Goal: Task Accomplishment & Management: Manage account settings

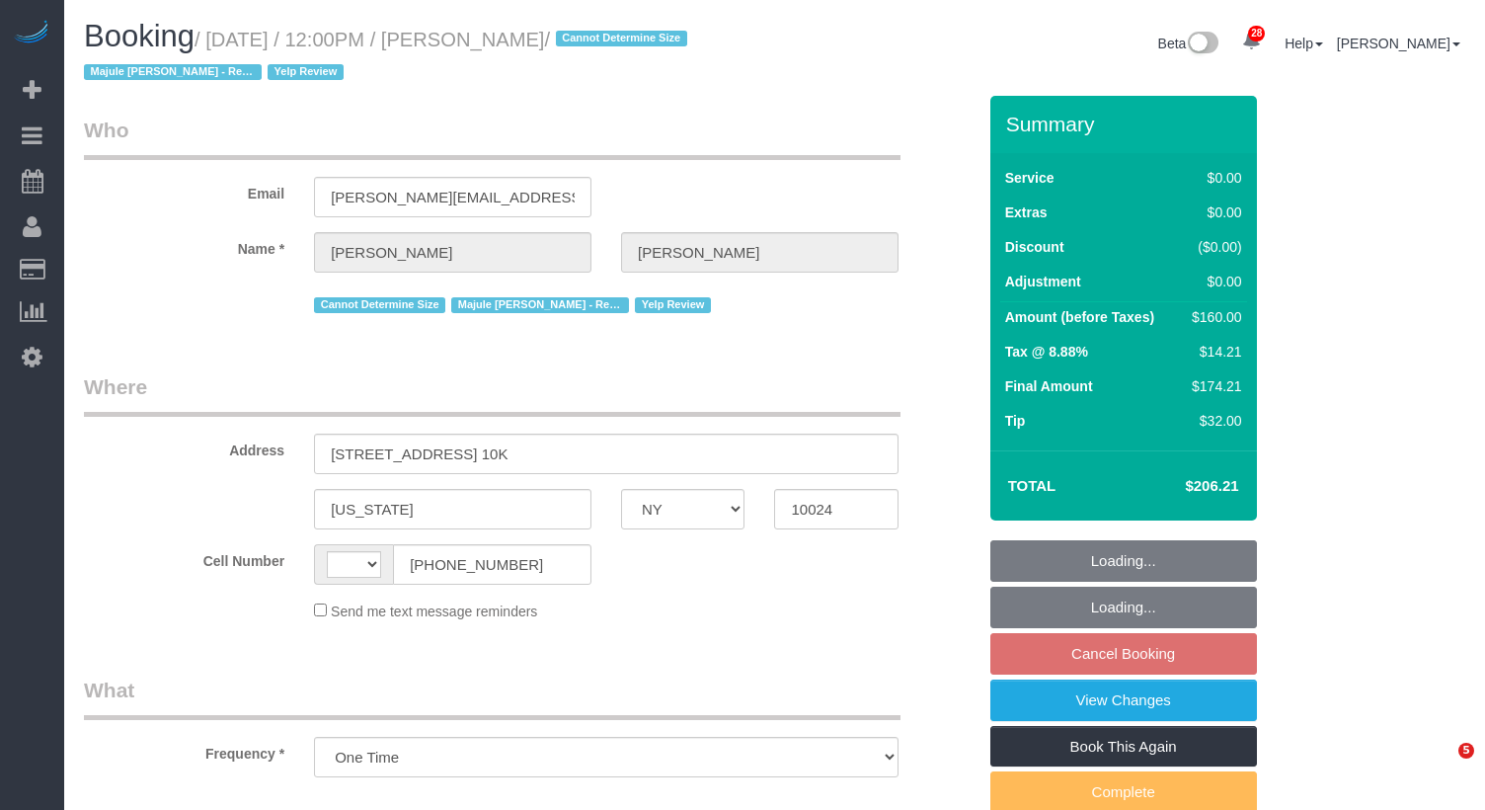
select select "NY"
select select "string:[GEOGRAPHIC_DATA]"
select select "1"
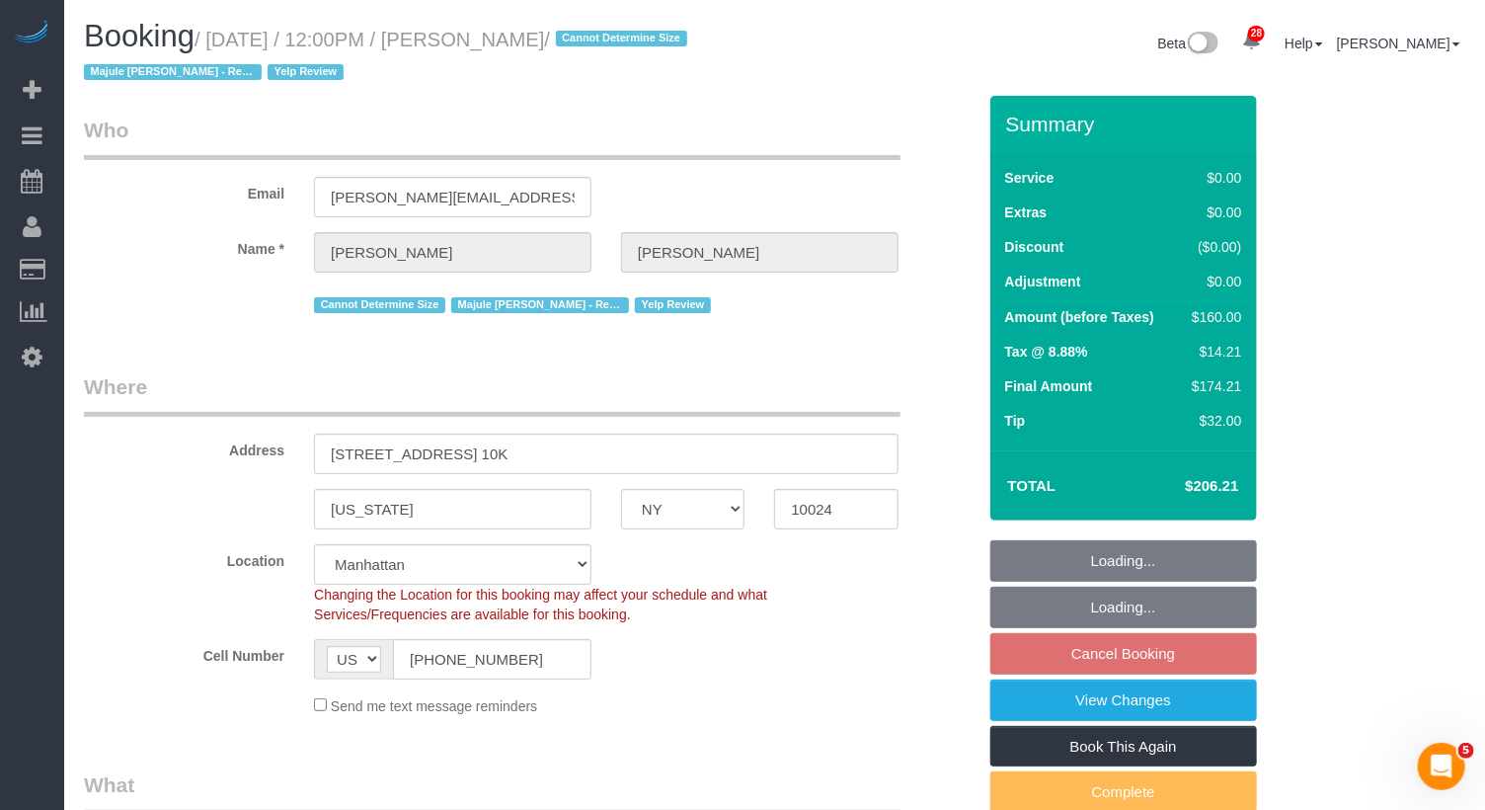
select select "object:932"
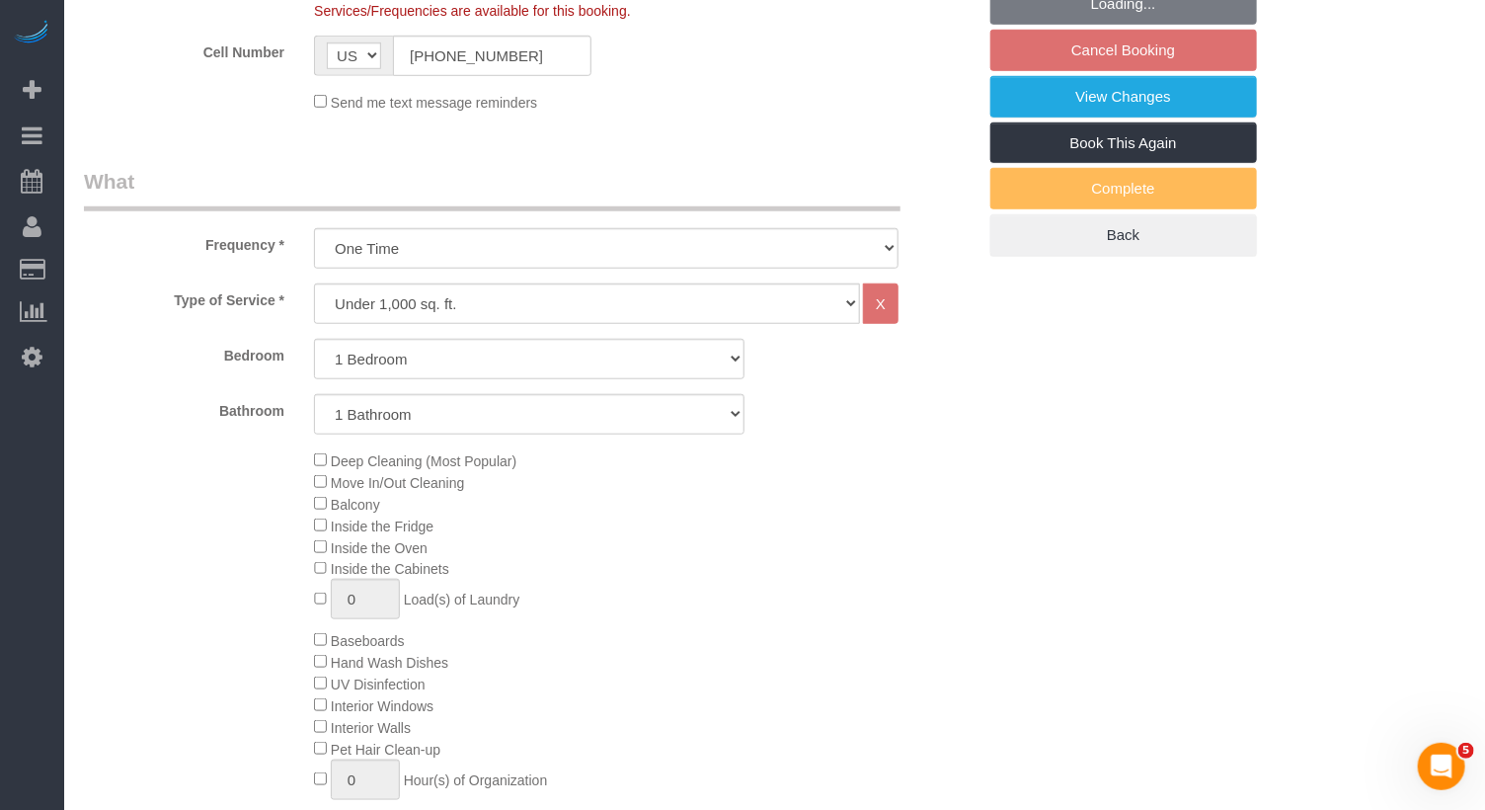
select select "string:stripe-pm_1S9r9n4VGloSiKo7mIYRDaGo"
select select "spot3"
select select "number:60"
select select "number:75"
select select "number:15"
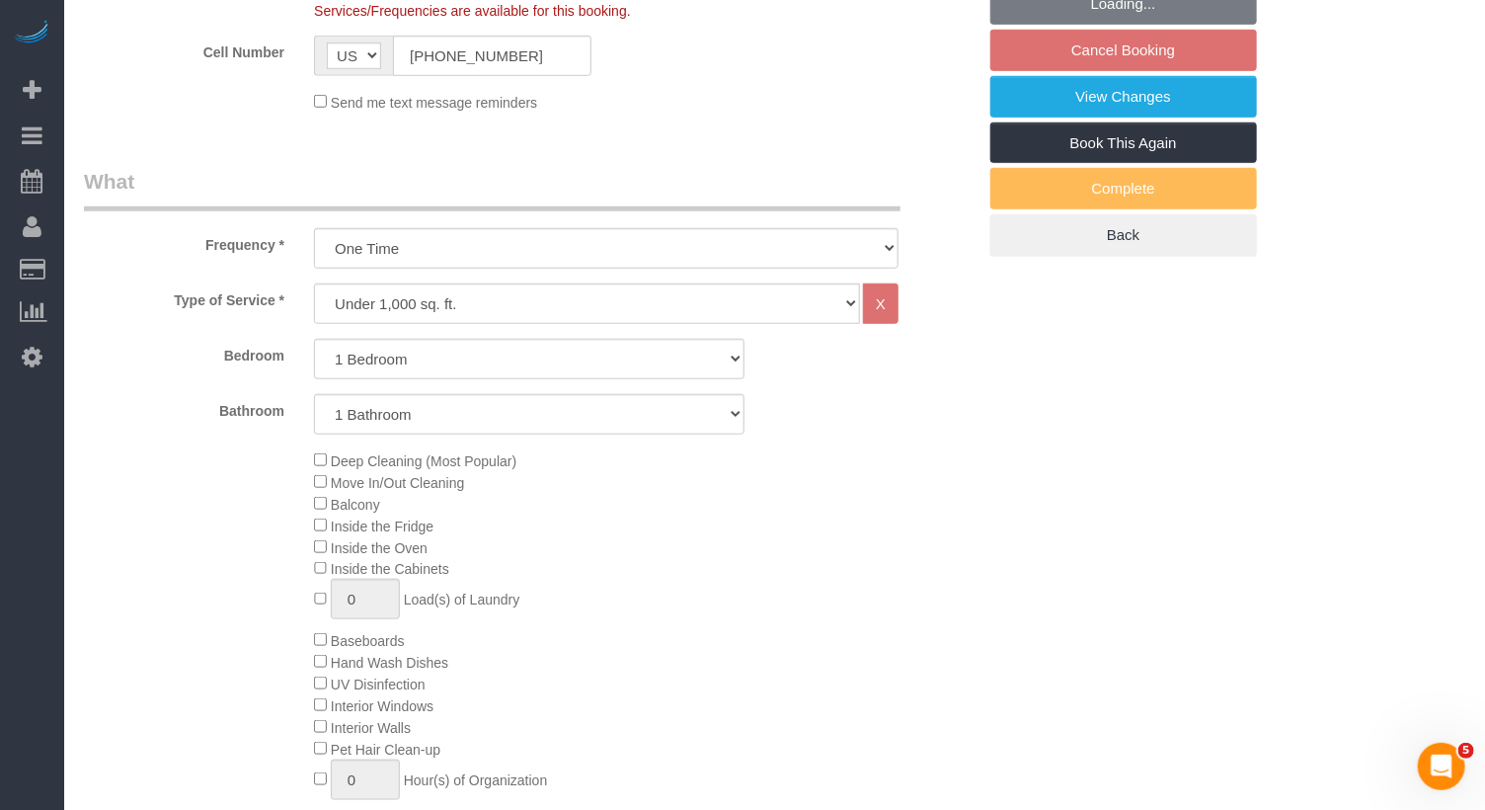
select select "number:6"
select select "1"
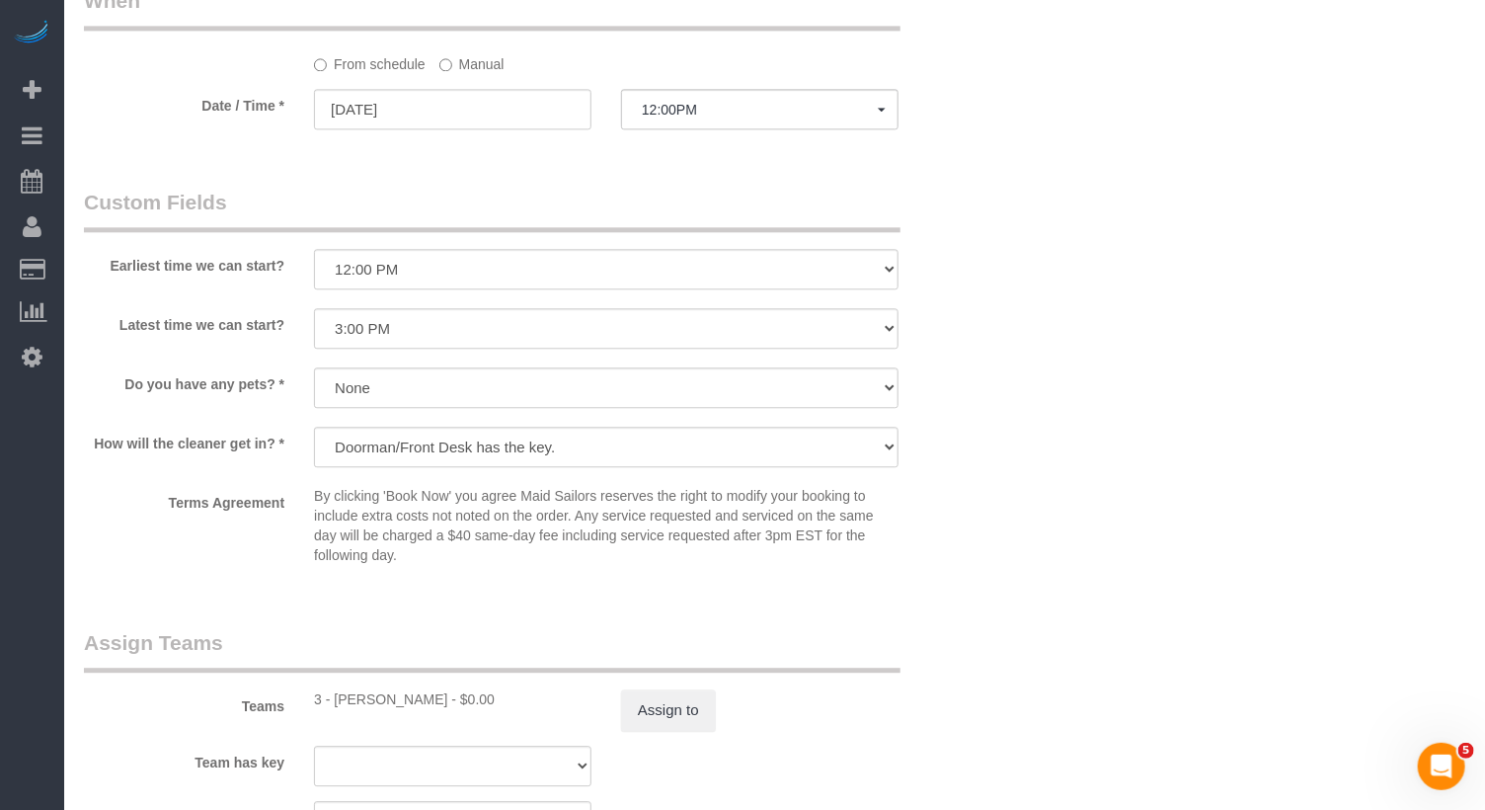
scroll to position [2178, 0]
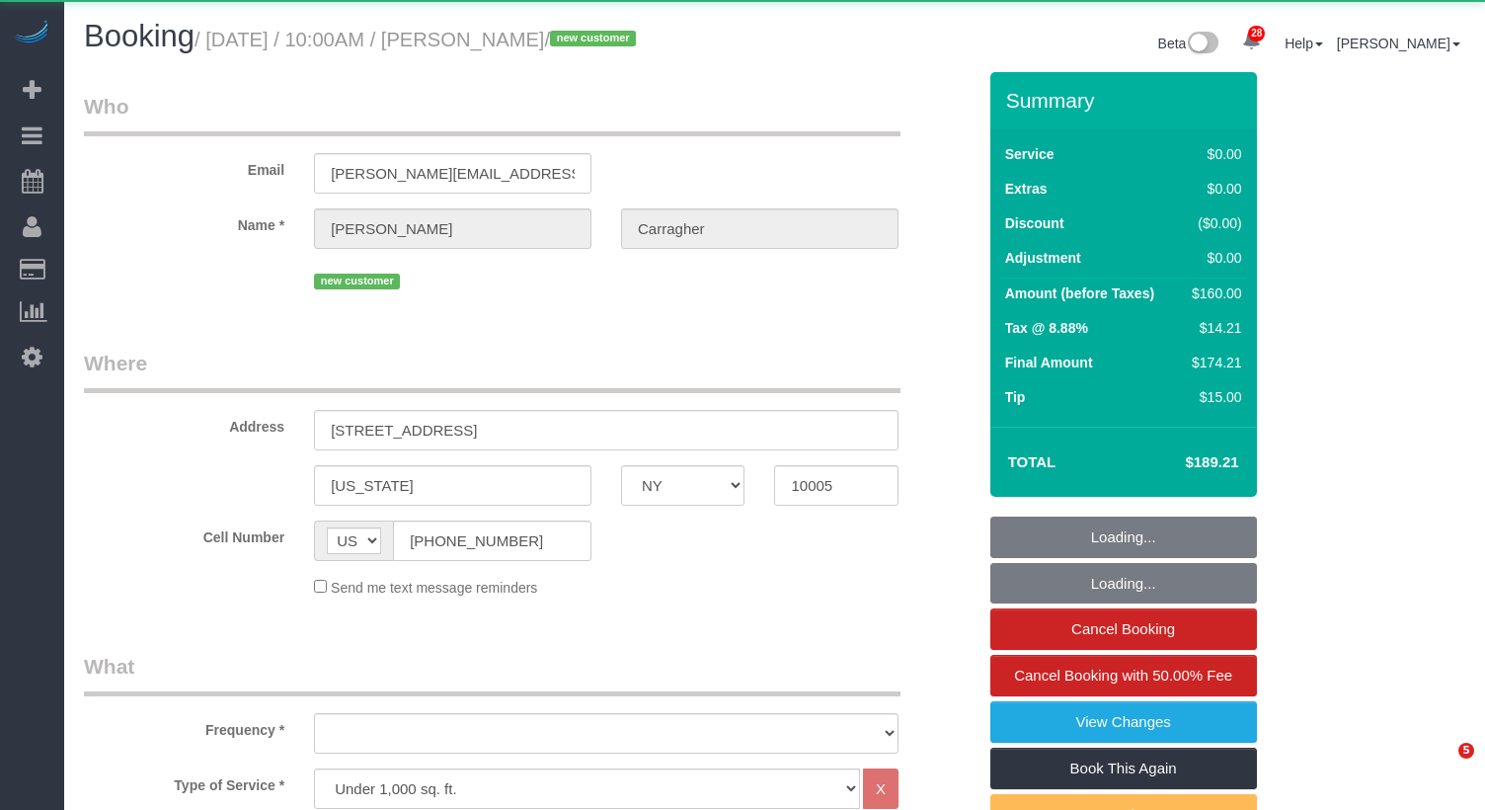
select select "NY"
select select "1"
select select "object:1073"
select select "string:stripe-pm_1SAuv04VGloSiKo7KvYXev1w"
select select "number:57"
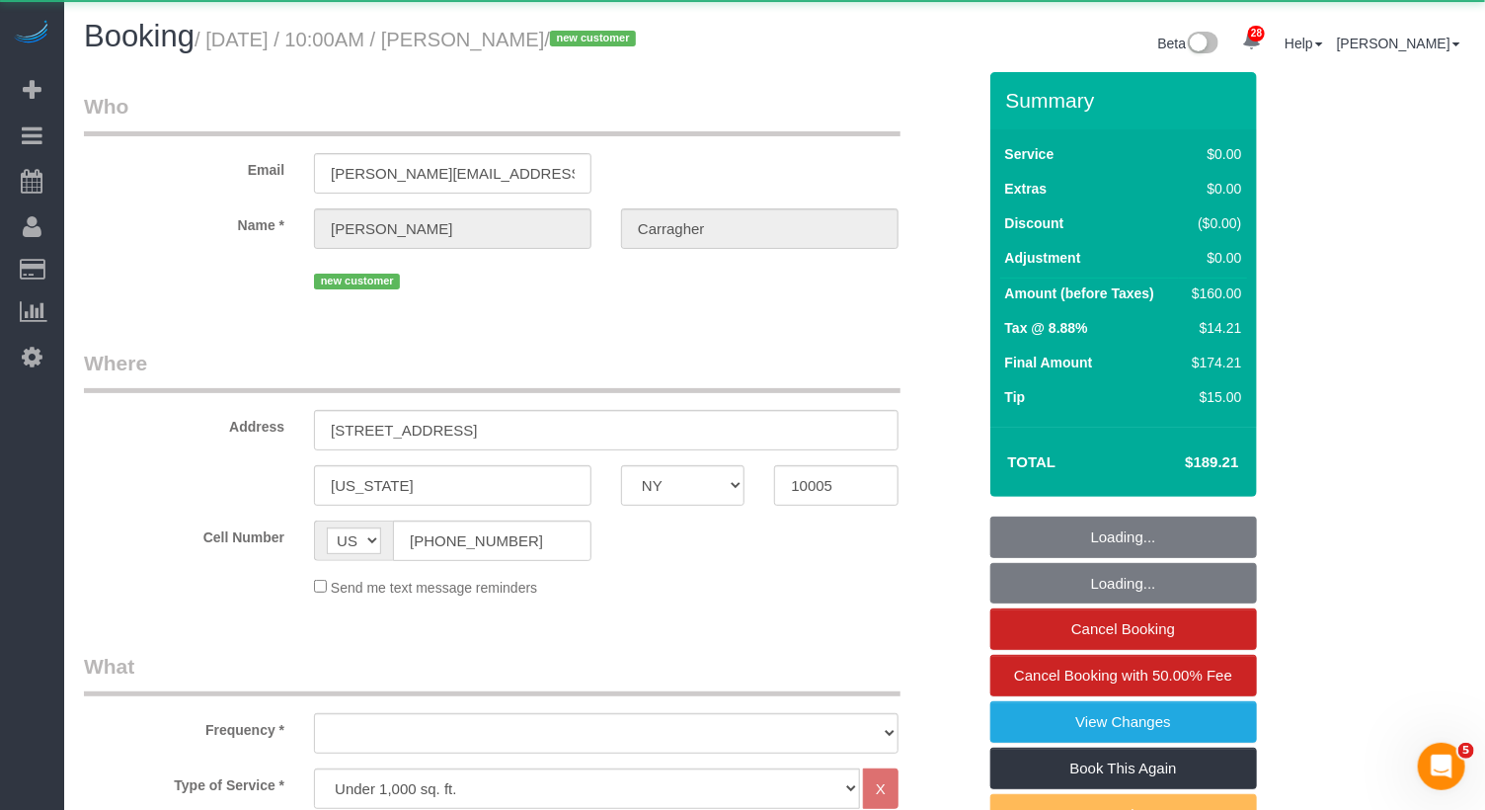
select select "number:71"
select select "number:15"
select select "number:6"
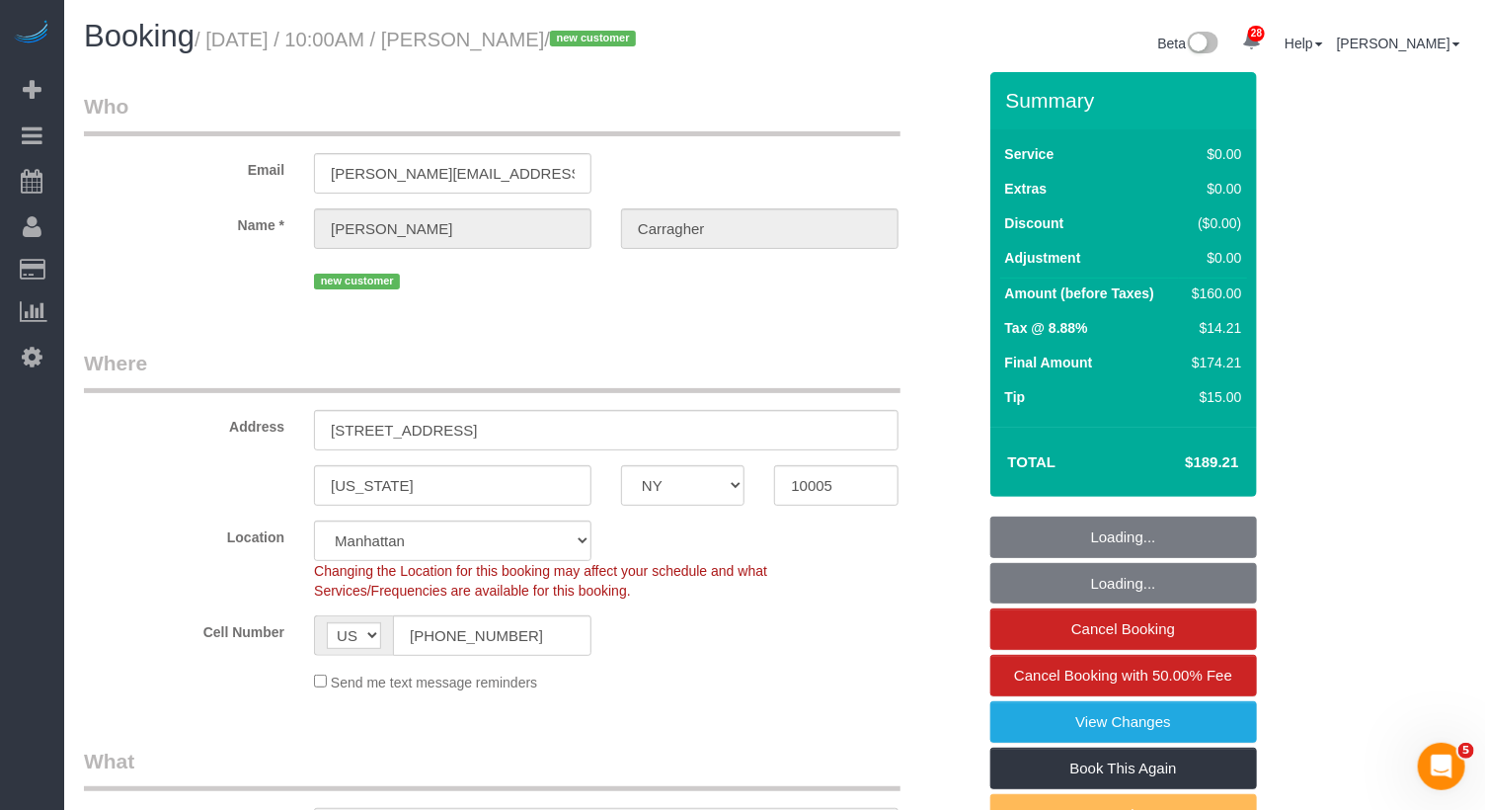
select select "1"
select select "spot1"
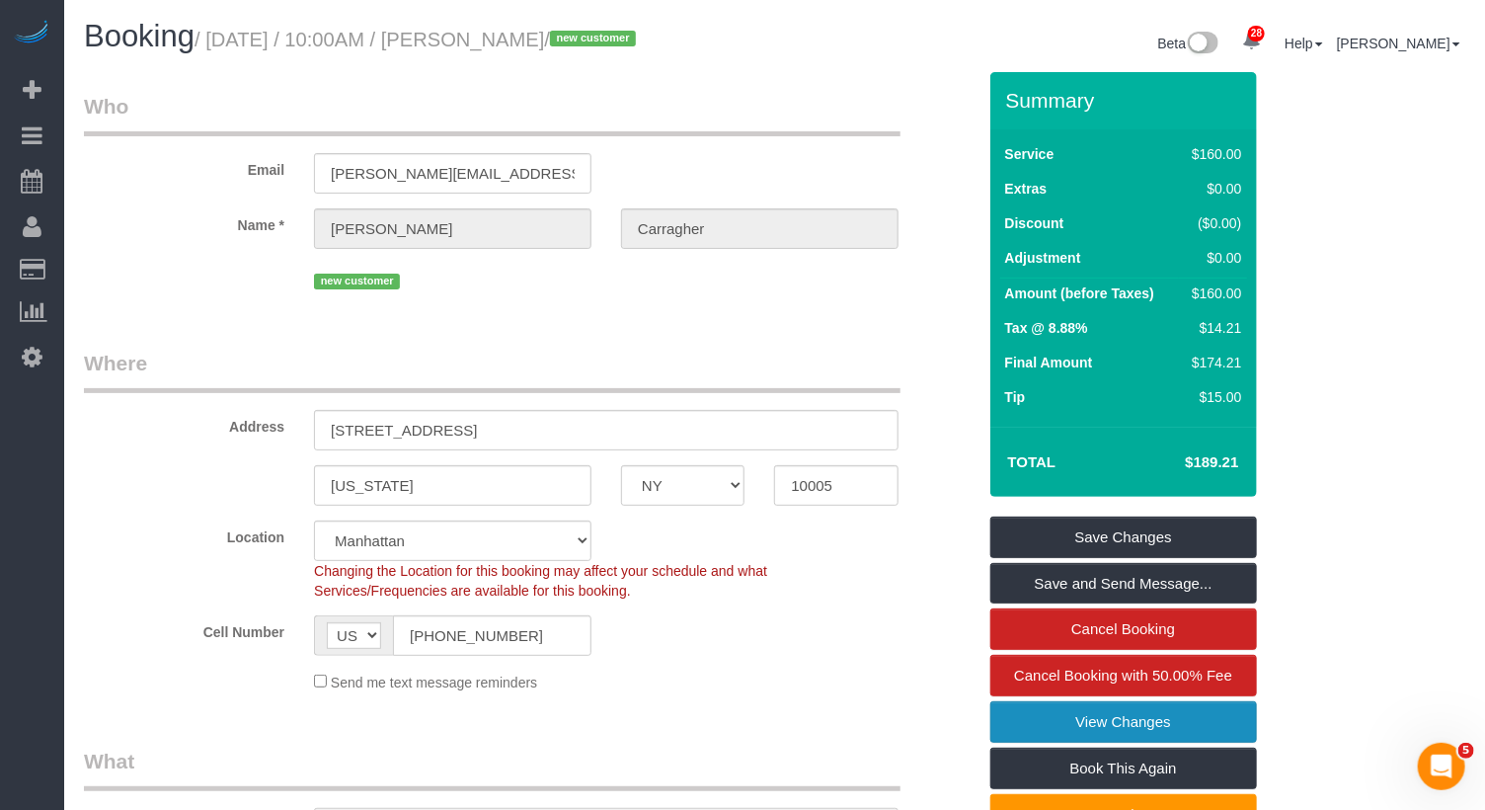
click at [1125, 733] on link "View Changes" at bounding box center [1123, 721] width 267 height 41
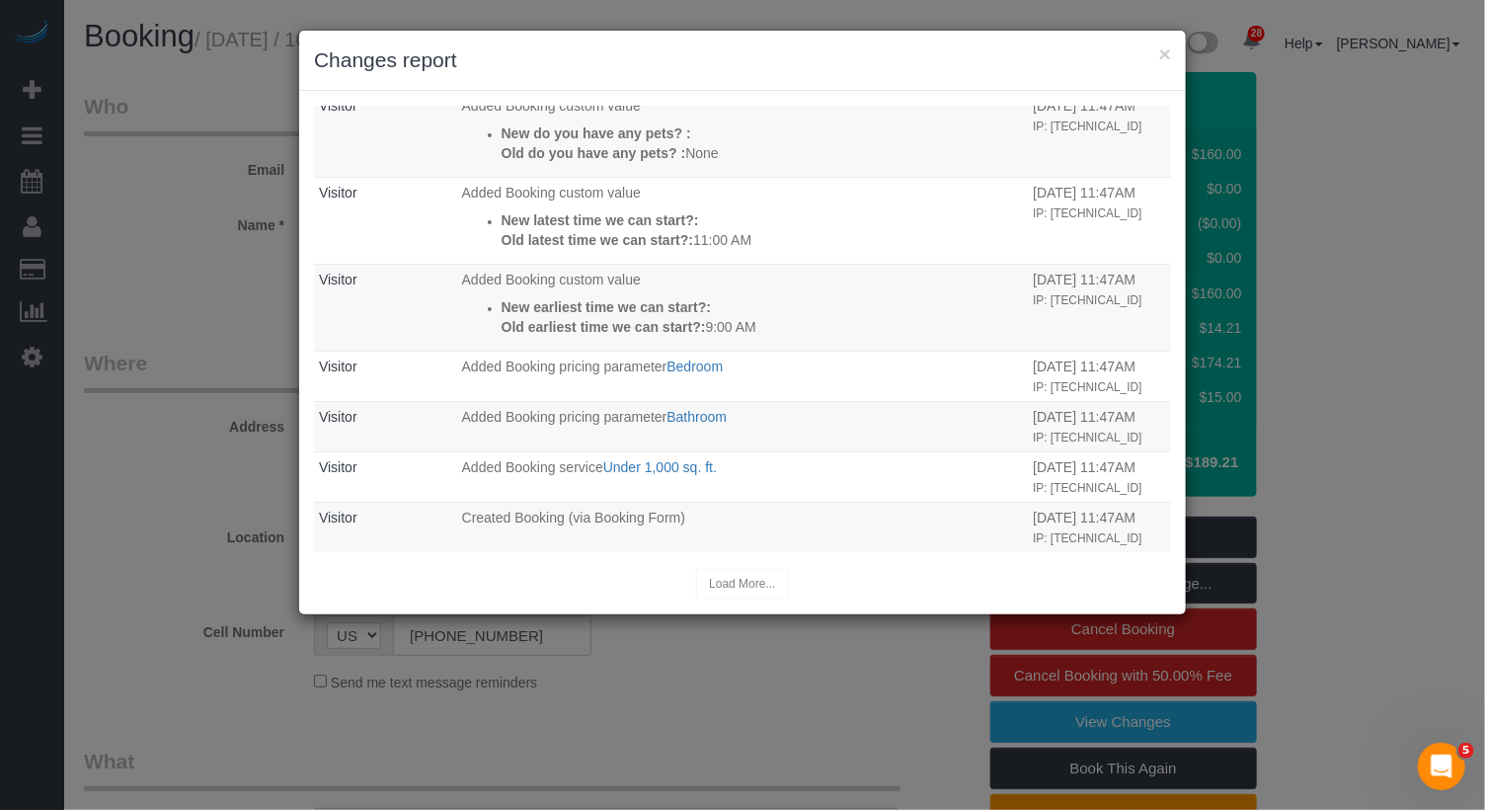
scroll to position [603, 0]
click at [1165, 53] on button "×" at bounding box center [1165, 53] width 12 height 21
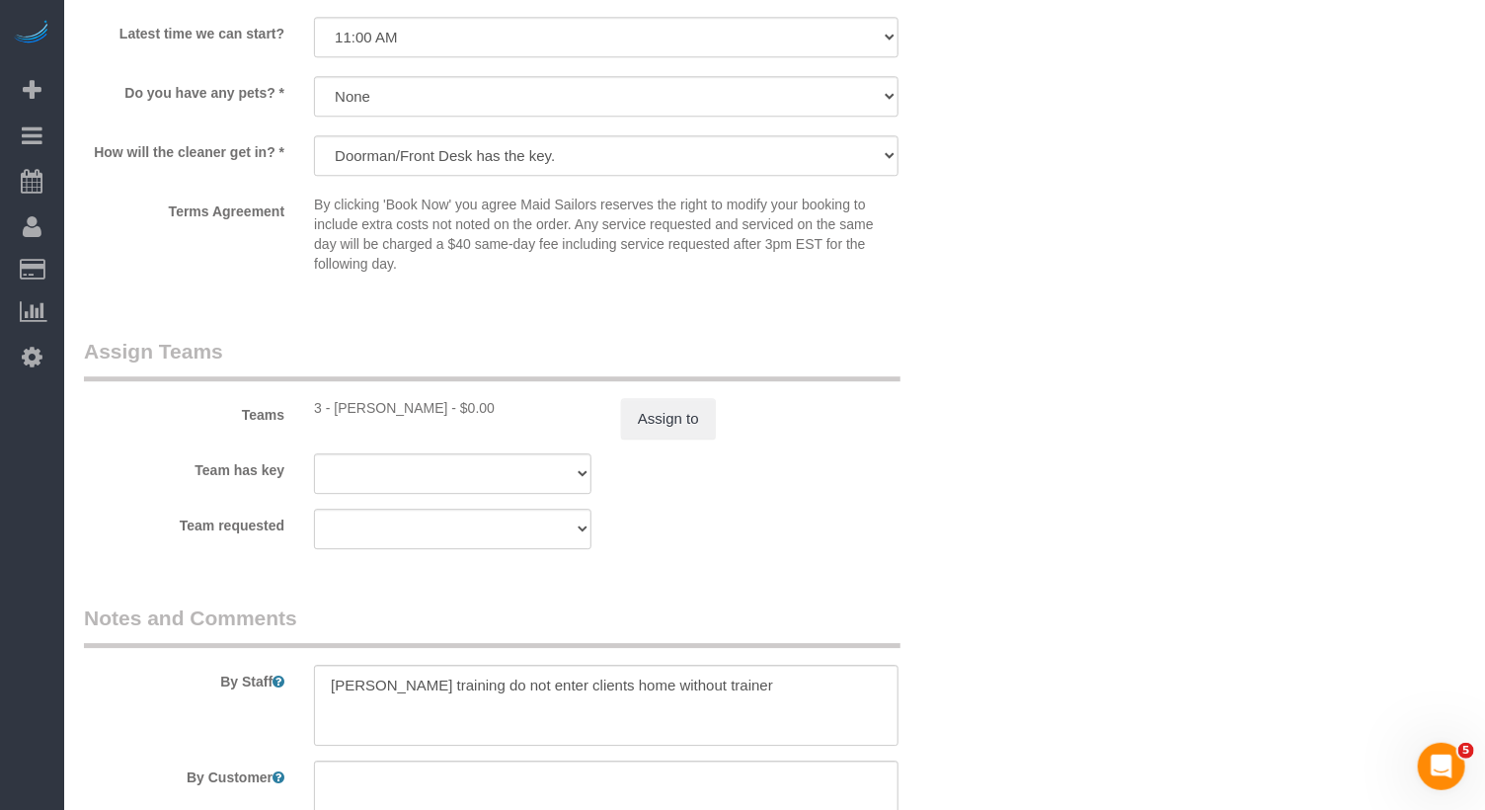
scroll to position [2425, 0]
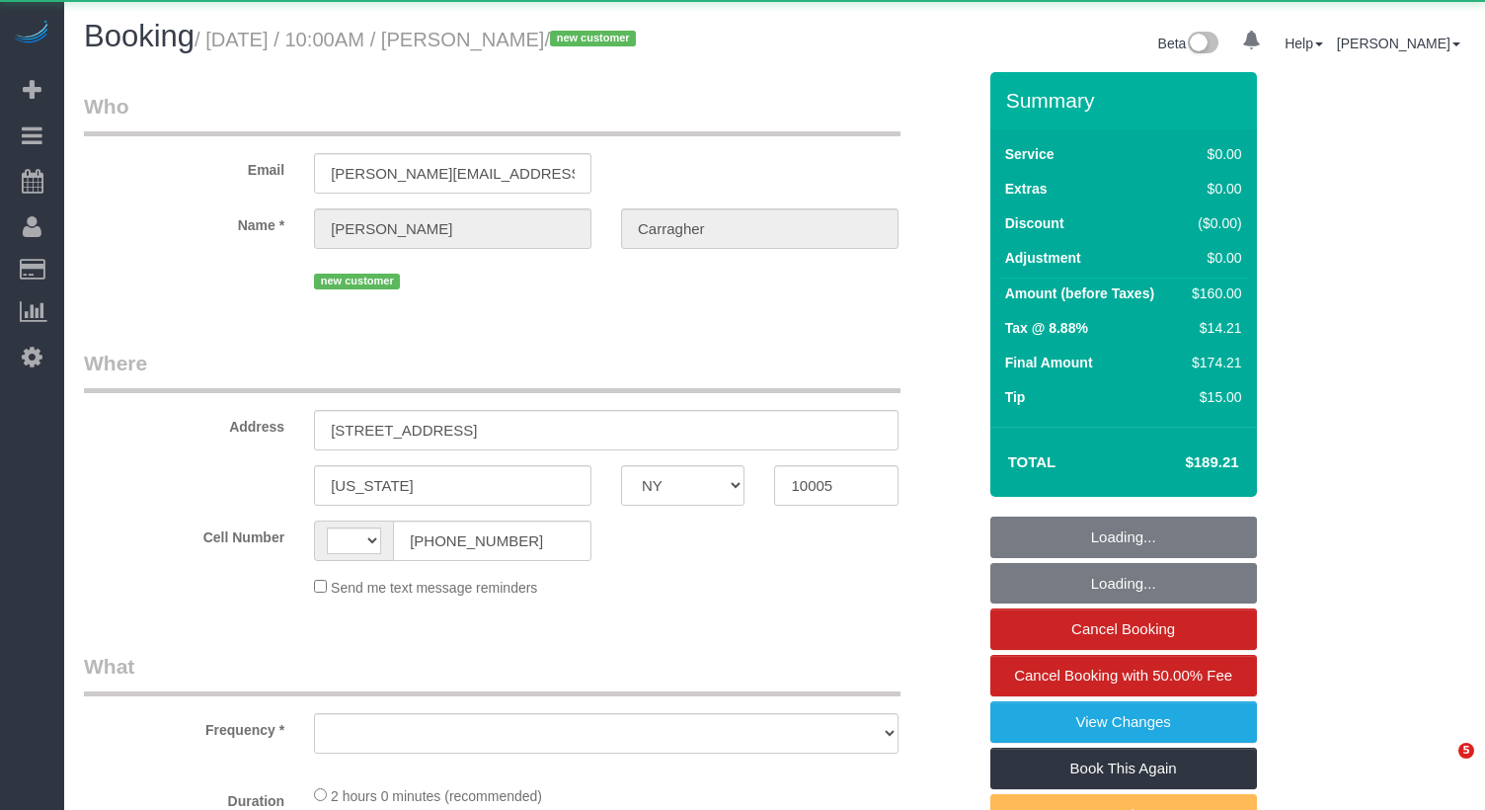
select select "NY"
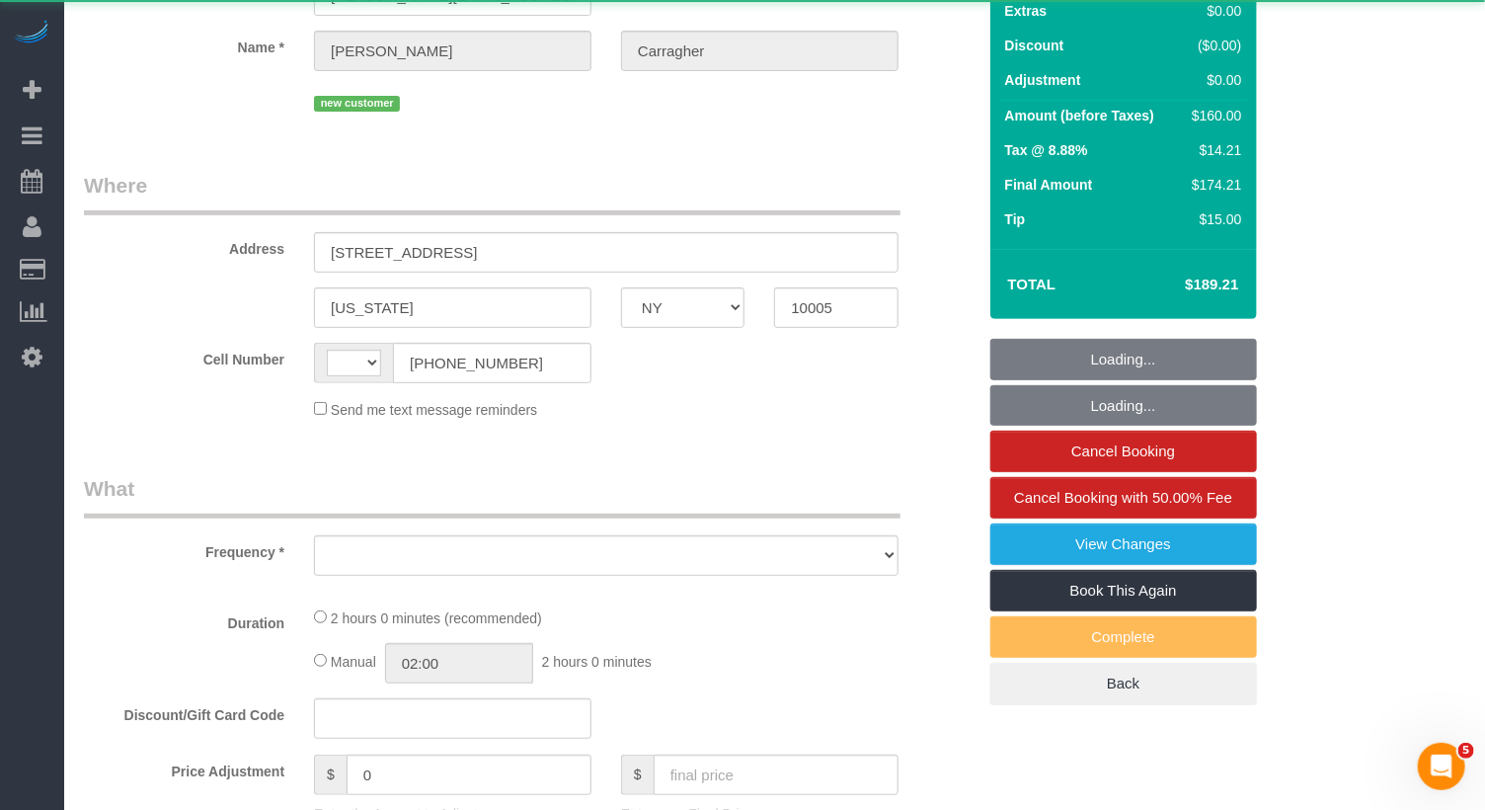
select select "string:US"
select select "object:922"
select select "1"
select select "spot1"
select select "number:57"
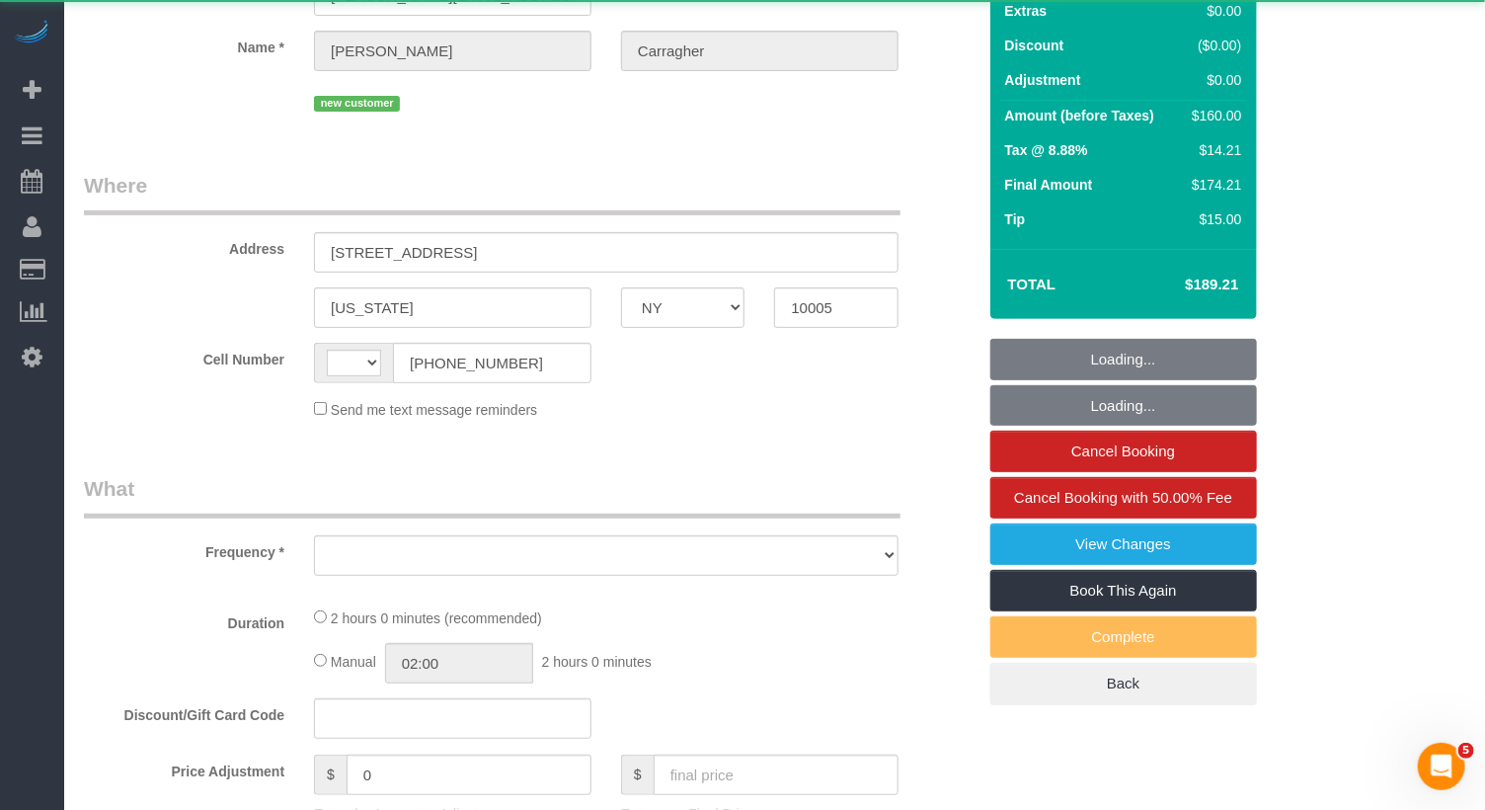
select select "number:71"
select select "number:15"
select select "number:6"
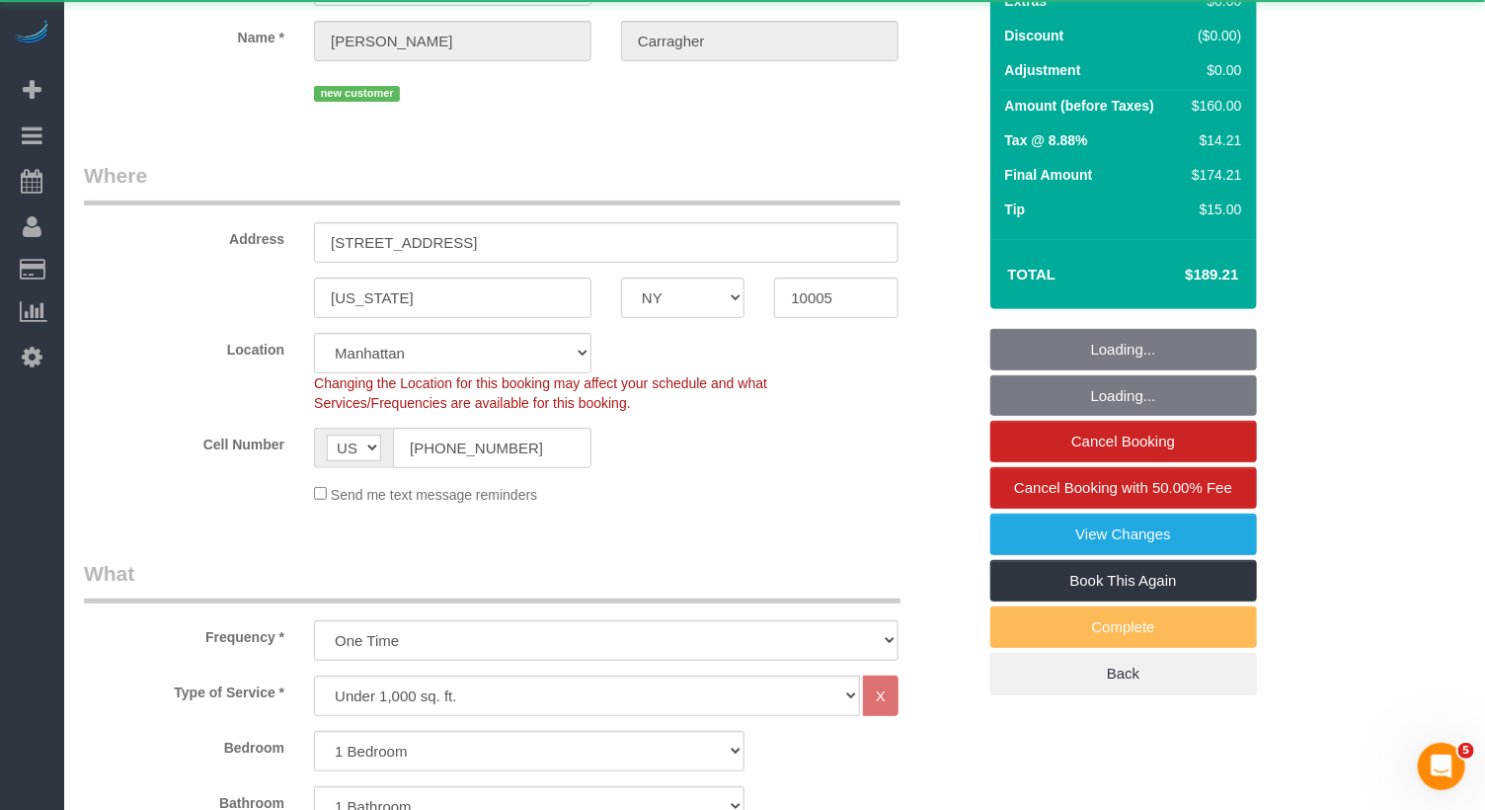
select select "string:stripe-pm_1SAuv04VGloSiKo7KvYXev1w"
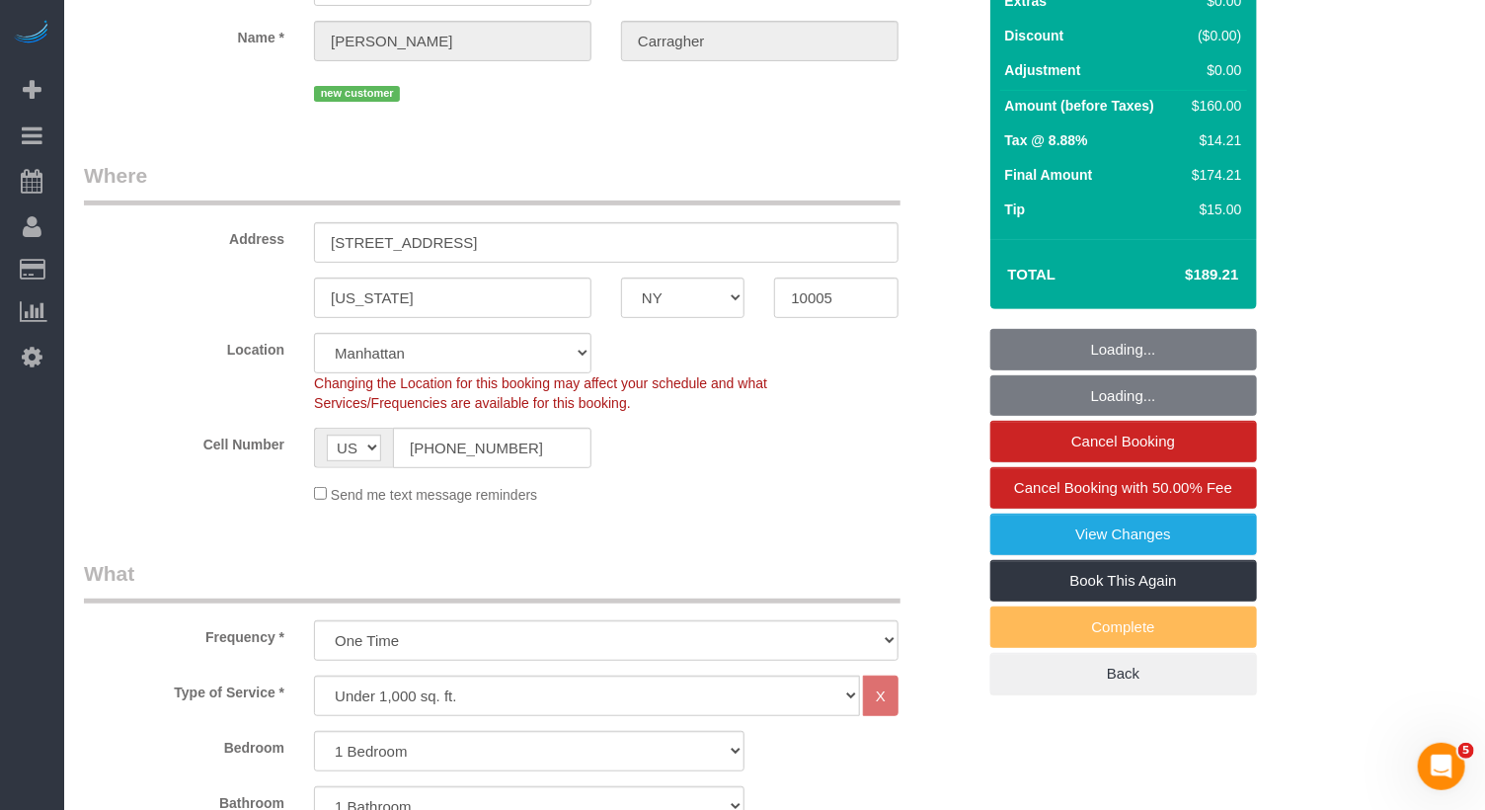
select select "object:1511"
select select "spot42"
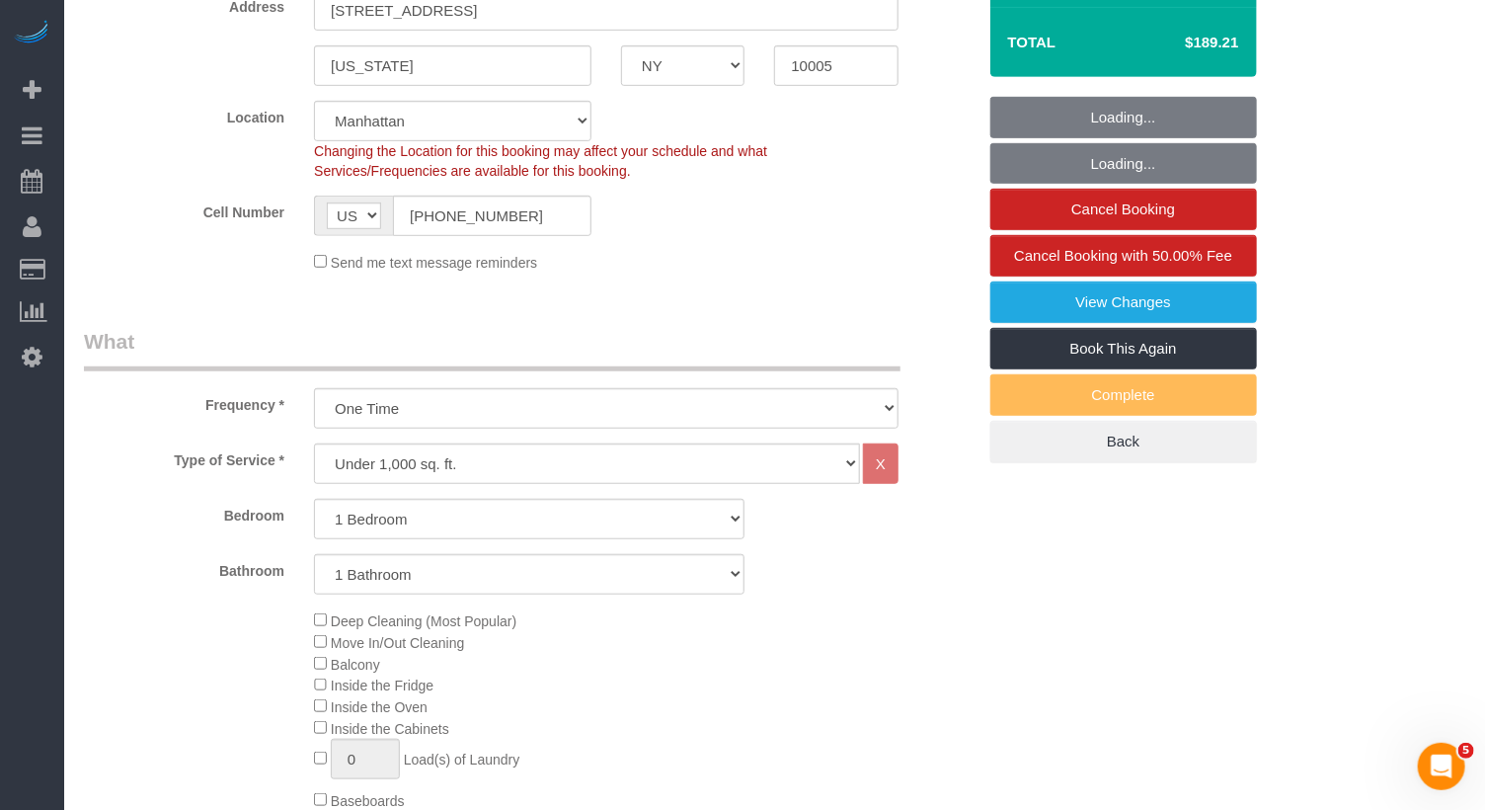
select select "1"
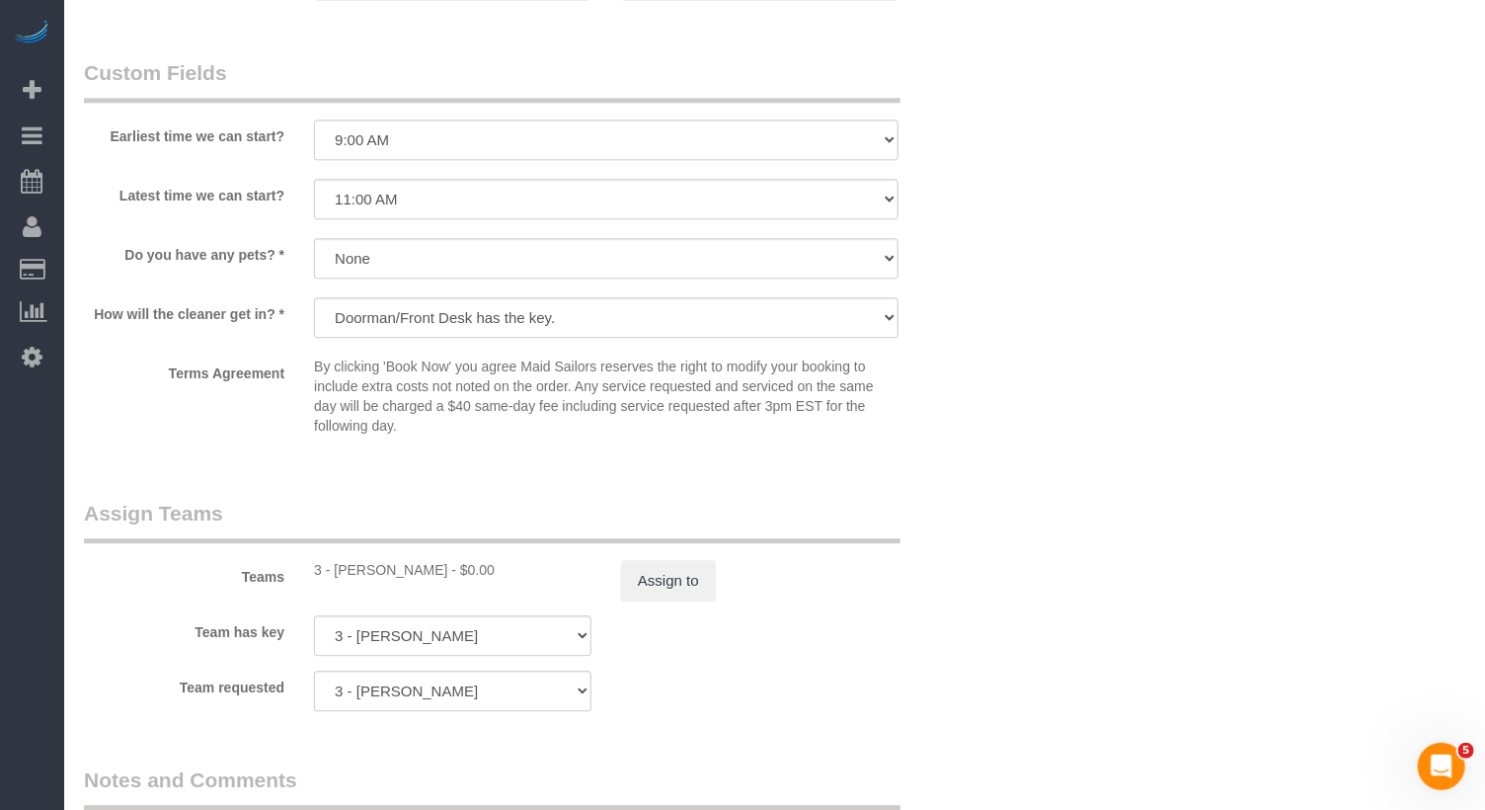
scroll to position [2489, 0]
